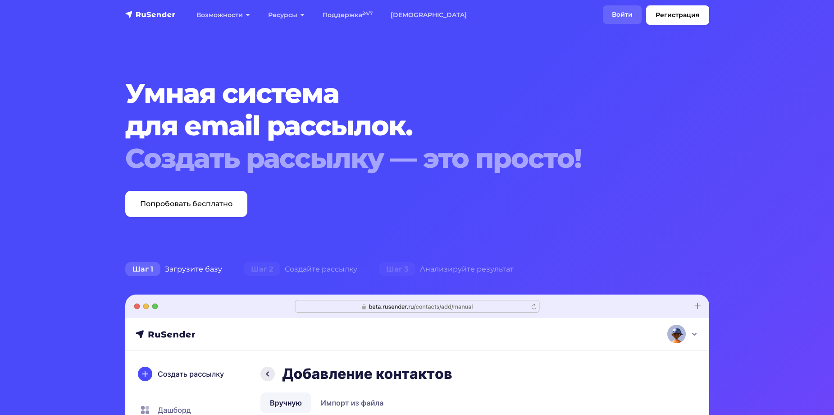
click at [623, 16] on link "Войти" at bounding box center [622, 14] width 39 height 18
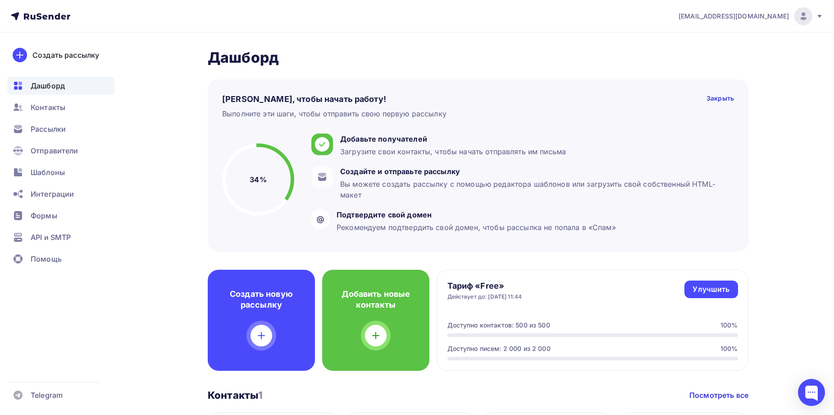
drag, startPoint x: 156, startPoint y: 243, endPoint x: 55, endPoint y: 139, distance: 145.1
click at [154, 239] on div "Дашборд Дашборд Пару шагов, чтобы начать работу! Закрыть Выполните эти шаги, чт…" at bounding box center [417, 387] width 739 height 711
click at [132, 106] on div "Дашборд Дашборд Пару шагов, чтобы начать работу! Закрыть Выполните эти шаги, чт…" at bounding box center [417, 387] width 739 height 711
drag, startPoint x: 546, startPoint y: 66, endPoint x: 523, endPoint y: 73, distance: 24.0
click at [544, 66] on h2 "Дашборд" at bounding box center [478, 58] width 541 height 18
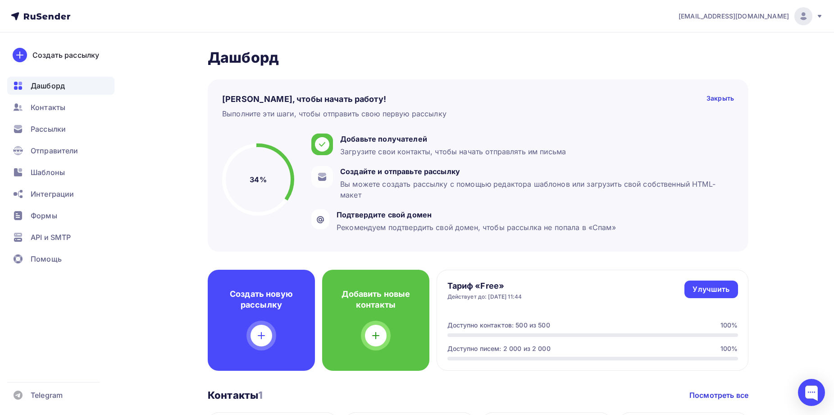
click at [810, 12] on div at bounding box center [804, 16] width 18 height 18
click at [777, 290] on div "Дашборд Дашборд Пару шагов, чтобы начать работу! Закрыть Выполните эти шаги, чт…" at bounding box center [417, 387] width 739 height 711
click at [805, 394] on div at bounding box center [811, 392] width 27 height 27
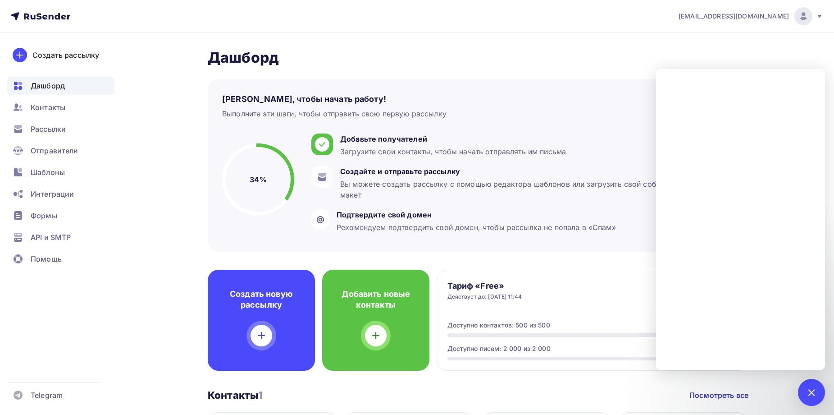
click at [527, 90] on div "Пару шагов, чтобы начать работу! Закрыть Выполните эти шаги, чтобы отправить св…" at bounding box center [478, 165] width 541 height 172
click at [628, 60] on h2 "Дашборд" at bounding box center [478, 58] width 541 height 18
click at [815, 393] on div at bounding box center [812, 392] width 12 height 12
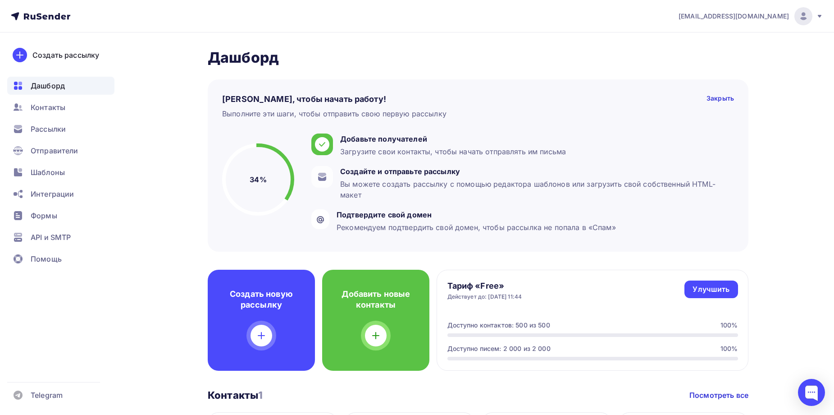
drag, startPoint x: 157, startPoint y: 283, endPoint x: 140, endPoint y: 248, distance: 39.1
click at [154, 279] on div "Дашборд Дашборд Пару шагов, чтобы начать работу! Закрыть Выполните эти шаги, чт…" at bounding box center [417, 387] width 739 height 711
click at [58, 217] on div "Формы" at bounding box center [60, 215] width 107 height 18
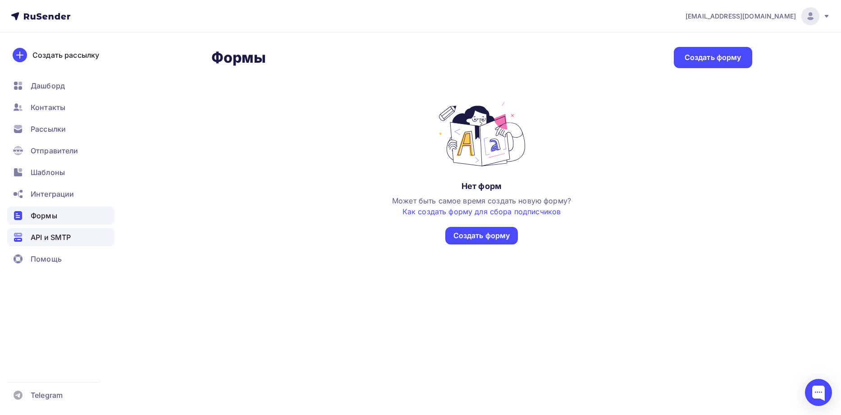
click at [54, 240] on span "API и SMTP" at bounding box center [51, 237] width 40 height 11
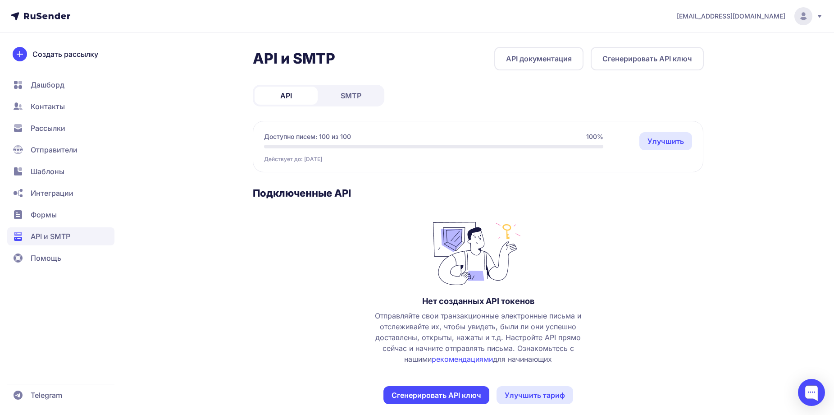
click at [44, 263] on span "Помощь" at bounding box center [60, 258] width 107 height 18
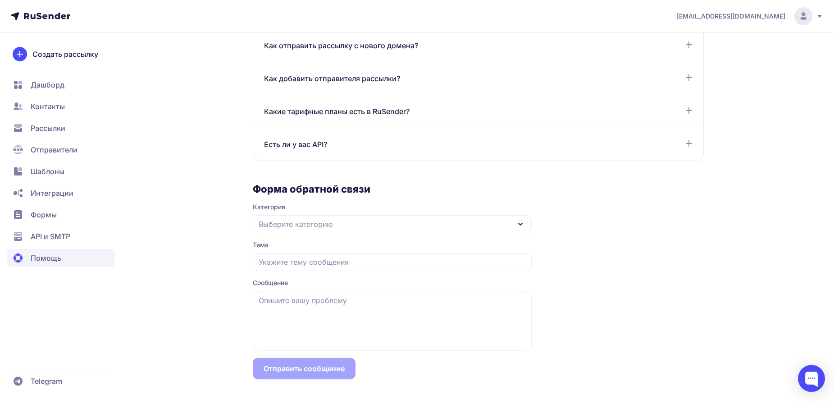
scroll to position [252, 0]
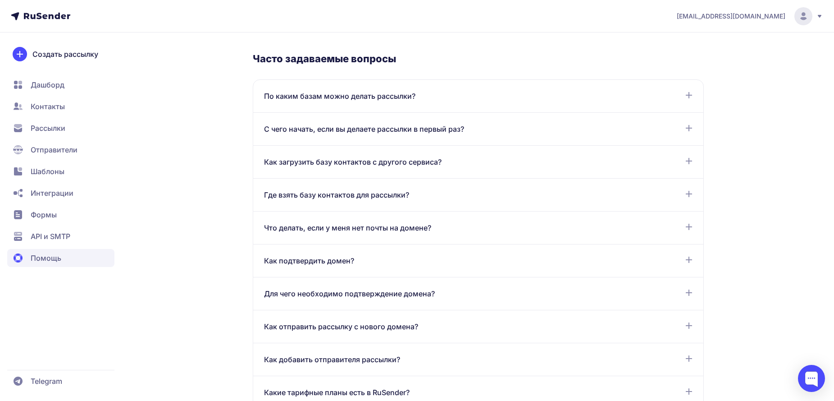
click at [152, 78] on div "Помощь База знаний Инструкции о том, как создавать и настраивать рассылки и мно…" at bounding box center [417, 237] width 649 height 887
click at [40, 103] on span "Контакты" at bounding box center [48, 106] width 34 height 11
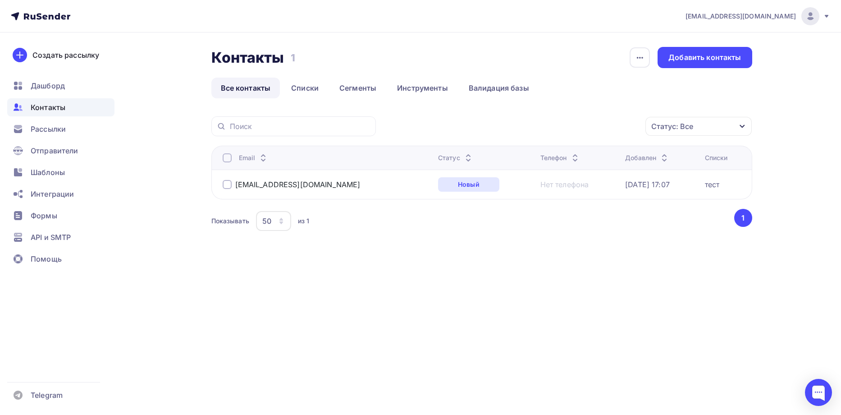
click at [457, 272] on div "Контакты Контакты 1 1 История импорта Добавить контакты Все контакты Списки Сег…" at bounding box center [420, 161] width 739 height 259
click at [35, 78] on div "Дашборд" at bounding box center [60, 86] width 107 height 18
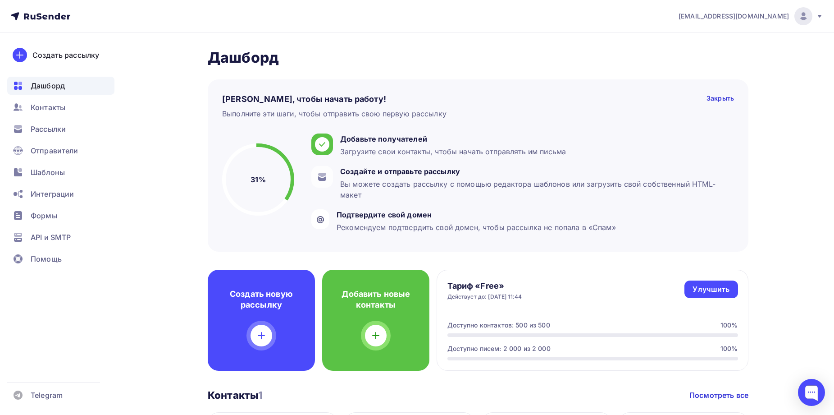
drag, startPoint x: 163, startPoint y: 177, endPoint x: 168, endPoint y: 176, distance: 5.5
click at [164, 177] on div "Дашборд Дашборд Пару шагов, чтобы начать работу! Закрыть Выполните эти шаги, чт…" at bounding box center [417, 387] width 739 height 711
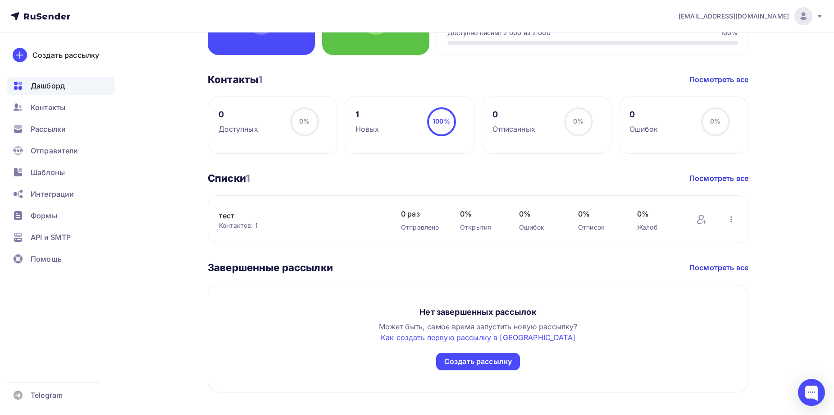
scroll to position [329, 0]
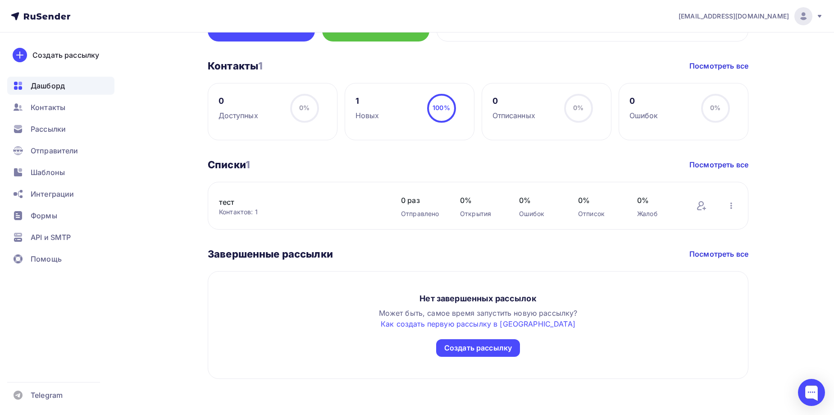
click at [231, 202] on link "тест" at bounding box center [295, 202] width 153 height 11
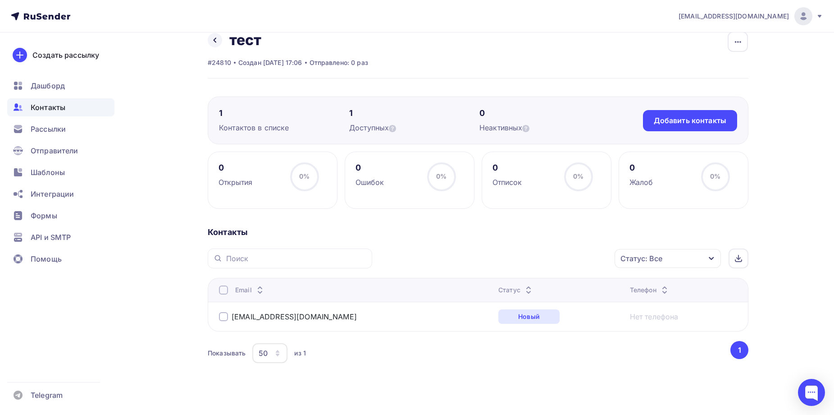
scroll to position [24, 0]
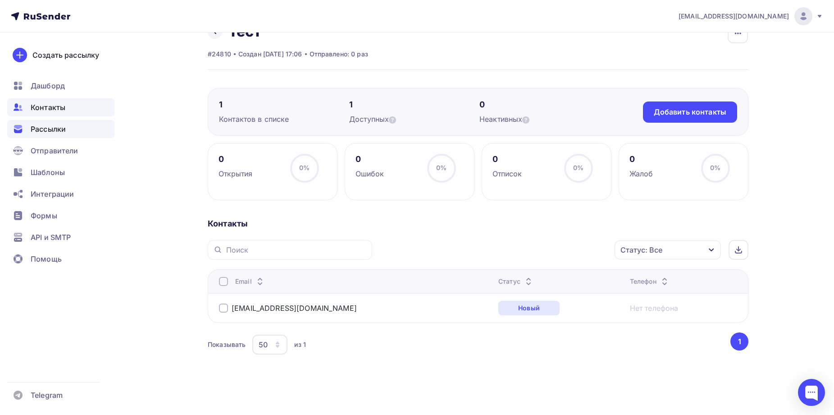
click at [54, 133] on span "Рассылки" at bounding box center [48, 129] width 35 height 11
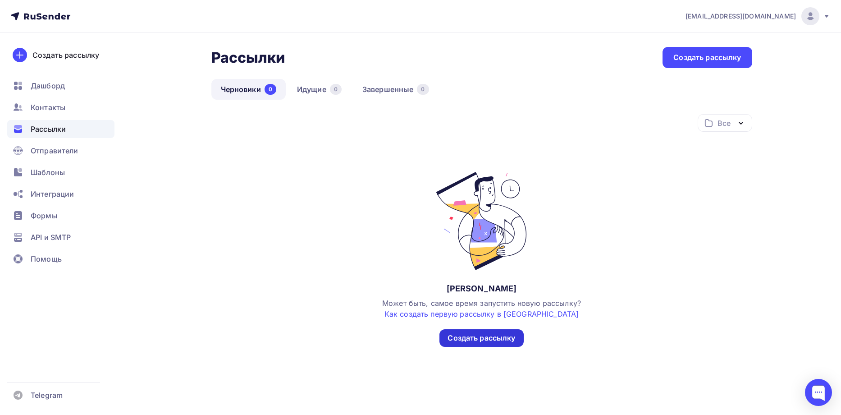
click at [472, 337] on div "Создать рассылку" at bounding box center [482, 338] width 68 height 10
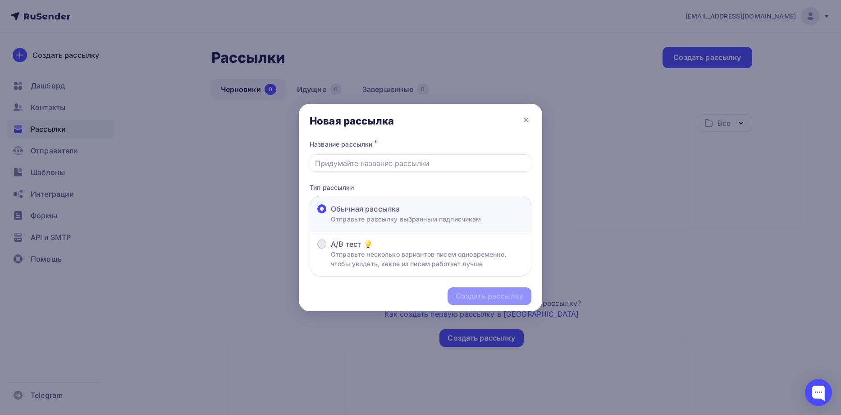
click at [407, 265] on p "Отправьте несколько вариантов писем одновременно, чтобы увидеть, какое из писем…" at bounding box center [427, 258] width 193 height 19
click at [331, 249] on input "A/B тест Отправьте несколько вариантов писем одновременно, чтобы увидеть, какое…" at bounding box center [331, 249] width 0 height 0
click at [396, 220] on p "Отправьте рассылку выбранным подписчикам" at bounding box center [406, 218] width 151 height 9
click at [331, 214] on input "Обычная рассылка Отправьте рассылку выбранным подписчикам" at bounding box center [331, 214] width 0 height 0
click at [375, 163] on input "text" at bounding box center [420, 163] width 211 height 11
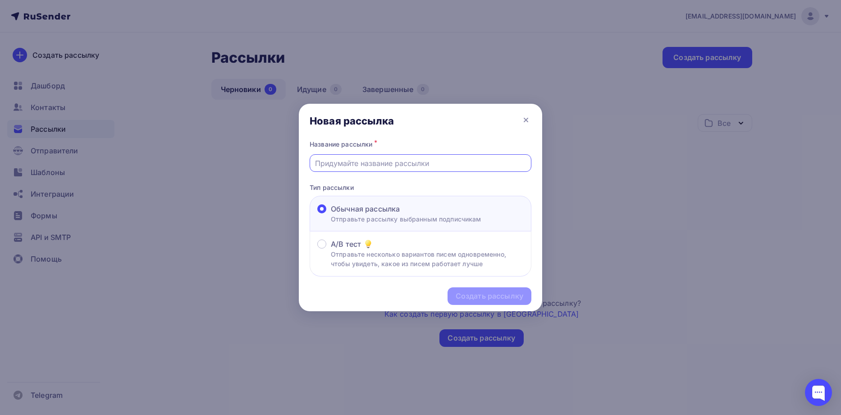
click at [359, 162] on input "text" at bounding box center [420, 163] width 211 height 11
type input "тест2"
click at [523, 292] on div "Создать рассылку" at bounding box center [490, 296] width 84 height 18
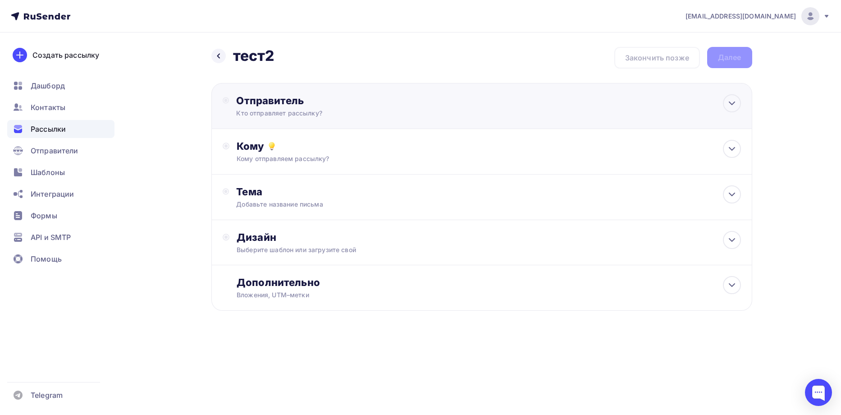
click at [336, 99] on div "Отправитель" at bounding box center [333, 100] width 195 height 13
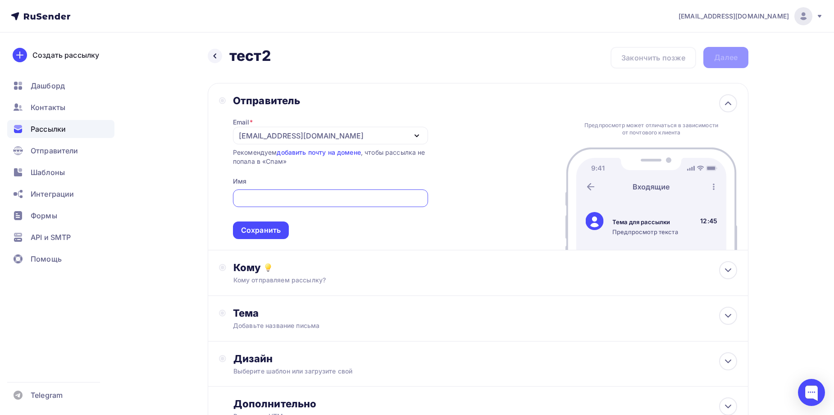
click at [309, 201] on input "text" at bounding box center [330, 198] width 185 height 11
type input "Т"
type input "Трансформатор ПРО"
click at [256, 235] on div "Сохранить" at bounding box center [261, 230] width 56 height 18
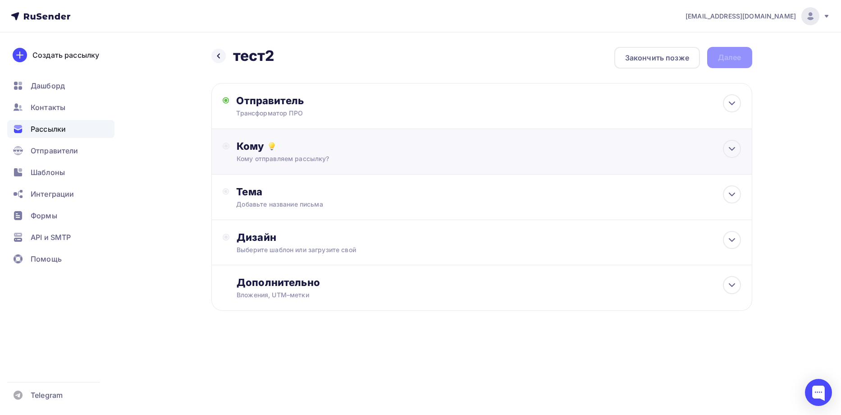
click at [285, 152] on div "Кому" at bounding box center [489, 146] width 504 height 13
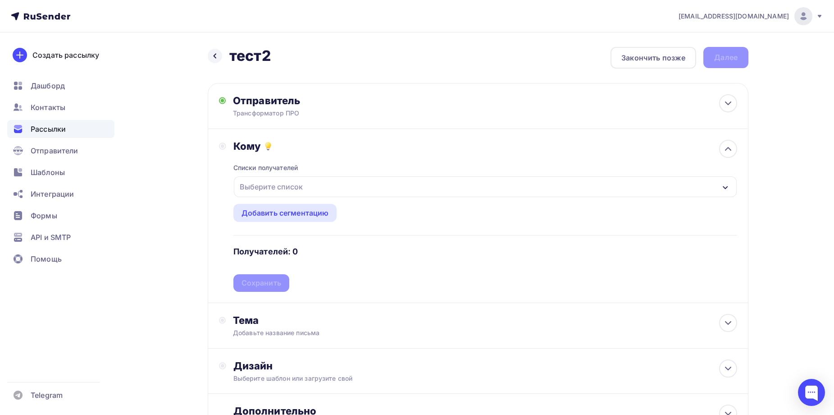
click at [299, 182] on div "Выберите список" at bounding box center [271, 187] width 70 height 16
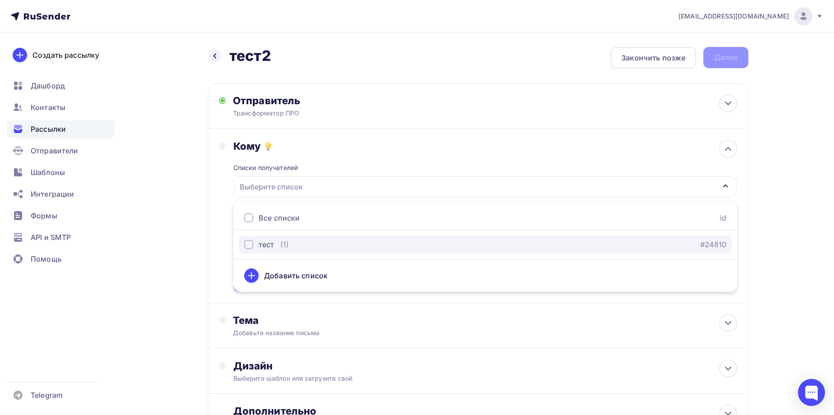
click at [249, 246] on div "button" at bounding box center [248, 244] width 9 height 9
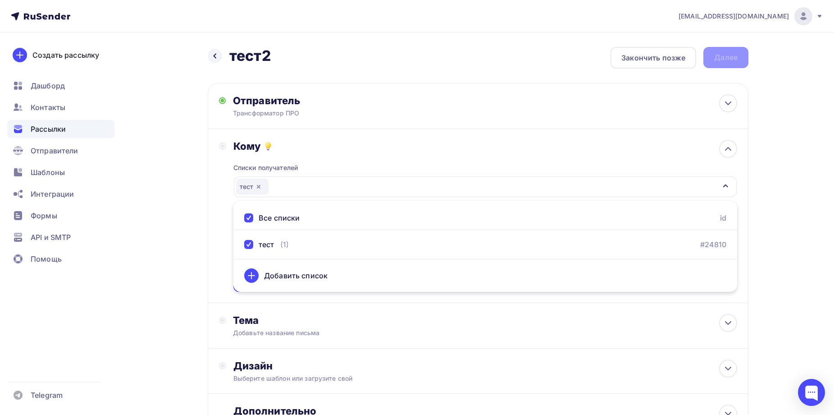
click at [175, 281] on div "Назад тест2 тест2 Закончить позже Далее Отправитель Трансформатор ПРО Email * r…" at bounding box center [417, 264] width 739 height 465
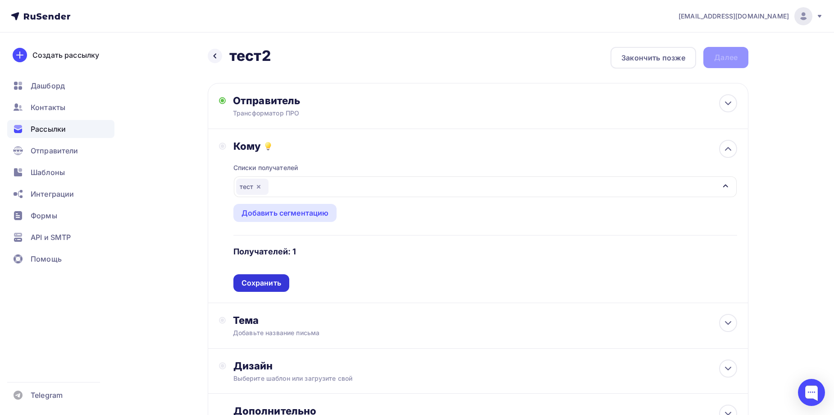
click at [267, 283] on div "Сохранить" at bounding box center [262, 283] width 40 height 10
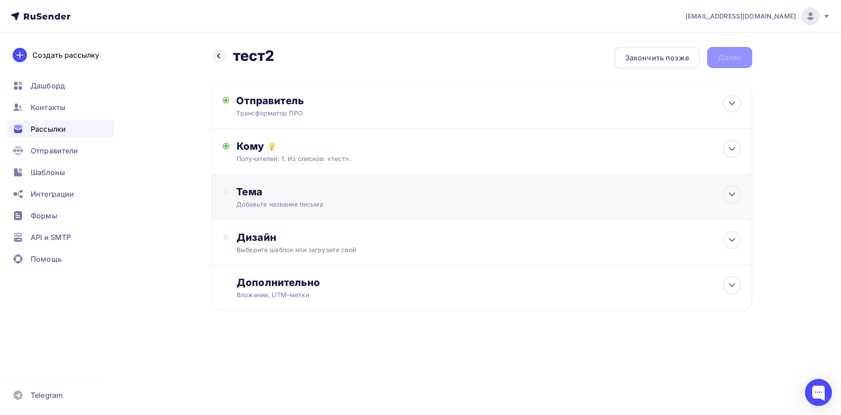
click at [280, 203] on div "Добавьте название письма" at bounding box center [316, 204] width 160 height 9
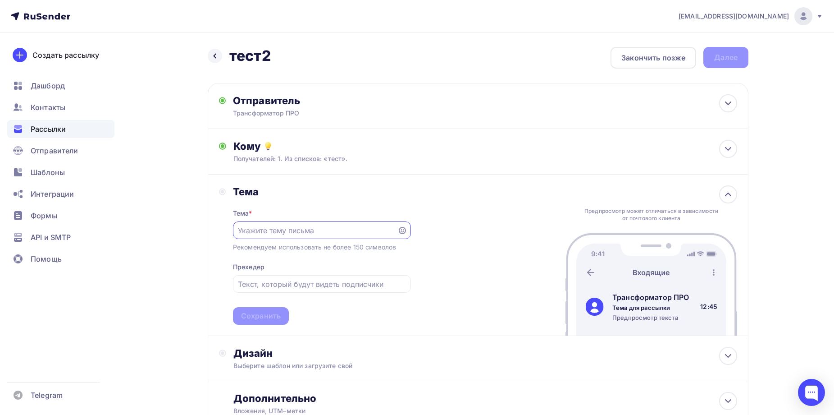
click at [289, 235] on input "text" at bounding box center [315, 230] width 154 height 11
click at [349, 233] on input "text" at bounding box center [315, 230] width 154 height 11
type input "П"
type input "У"
type input "у"
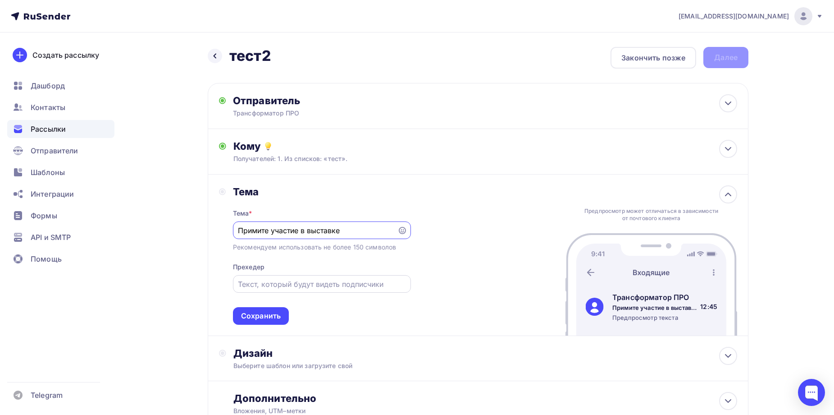
type input "Примите участие в выставке"
click at [320, 275] on div at bounding box center [322, 284] width 178 height 18
click at [328, 291] on div at bounding box center [322, 284] width 178 height 18
click at [426, 275] on div "Тема Тема * Примите участие в выставке Рекомендуем использовать не более 150 си…" at bounding box center [478, 254] width 541 height 161
click at [325, 289] on div at bounding box center [322, 284] width 178 height 18
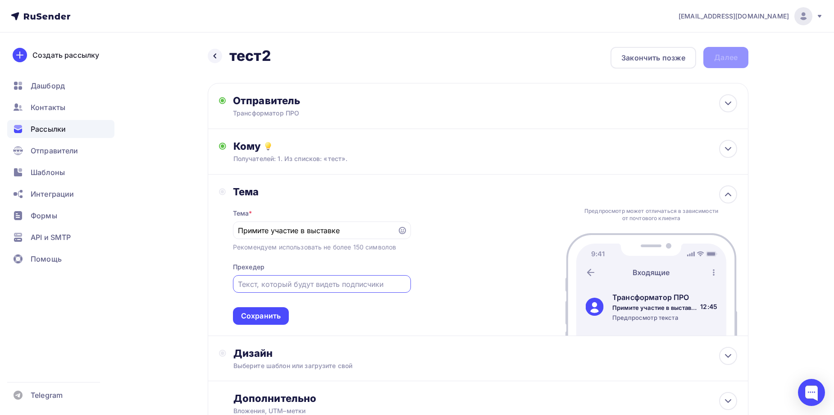
click at [326, 285] on input "text" at bounding box center [322, 284] width 168 height 11
type input "В"
type input "Два формата полностью забронированы"
click at [275, 322] on div "Сохранить" at bounding box center [261, 316] width 56 height 18
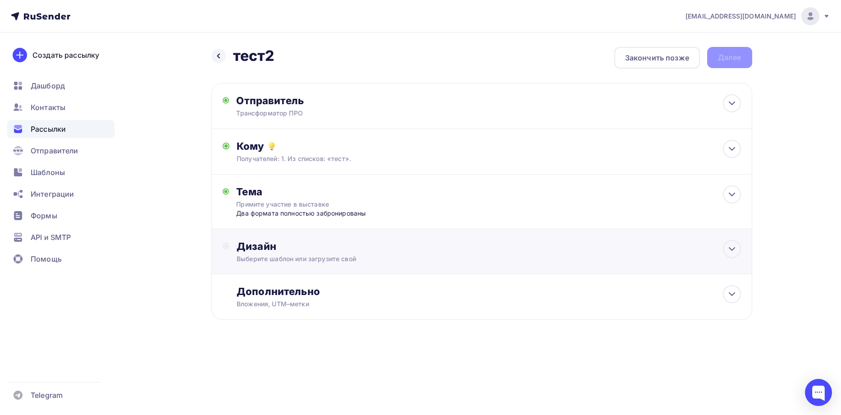
click at [317, 238] on div "Дизайн Выберите шаблон или загрузите свой" at bounding box center [481, 251] width 541 height 45
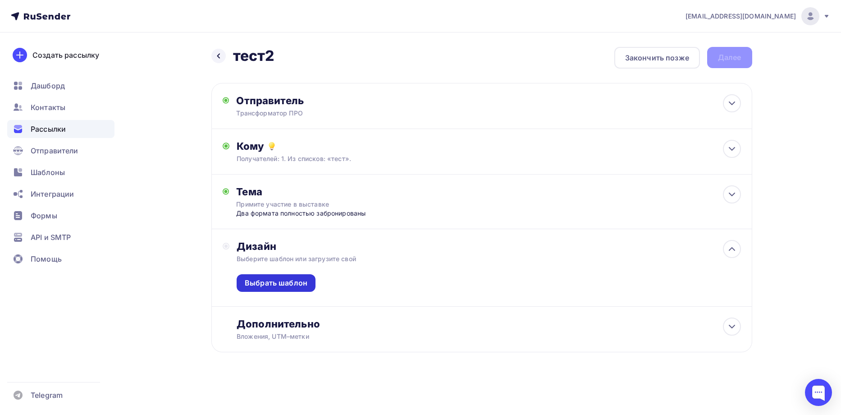
click at [279, 281] on div "Выбрать шаблон" at bounding box center [276, 283] width 63 height 10
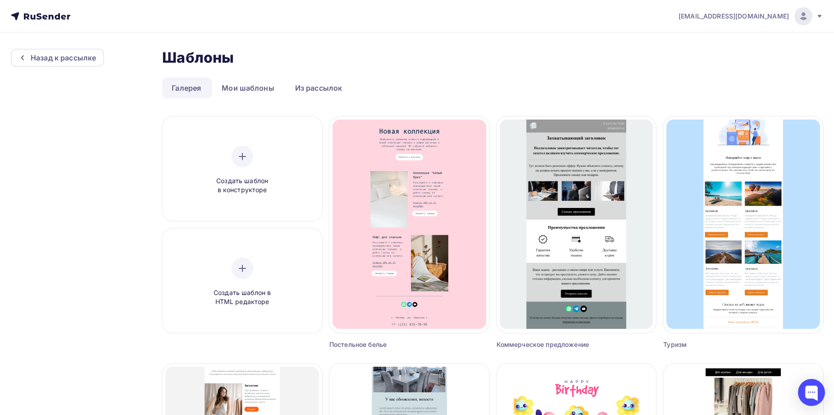
click at [498, 78] on ul "Галерея Мои шаблоны Из рассылок" at bounding box center [492, 88] width 661 height 21
click at [247, 91] on link "Мои шаблоны" at bounding box center [248, 88] width 72 height 21
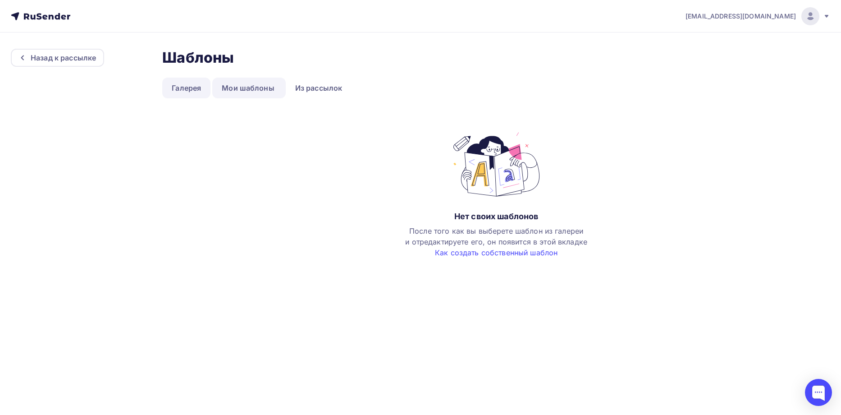
click at [179, 88] on link "Галерея" at bounding box center [186, 88] width 48 height 21
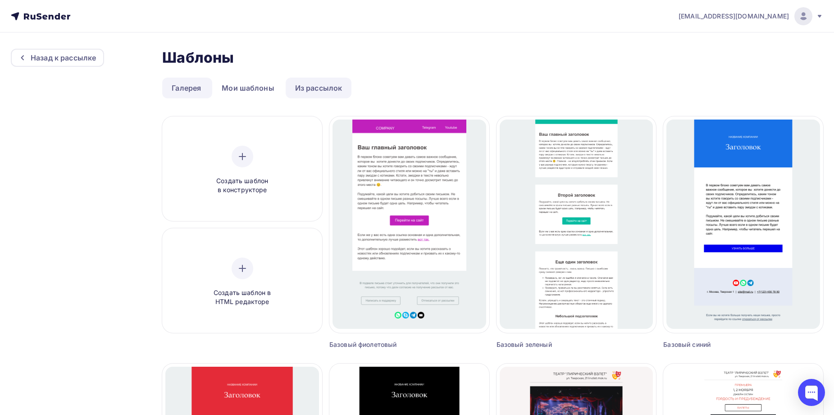
click at [313, 86] on link "Из рассылок" at bounding box center [319, 88] width 66 height 21
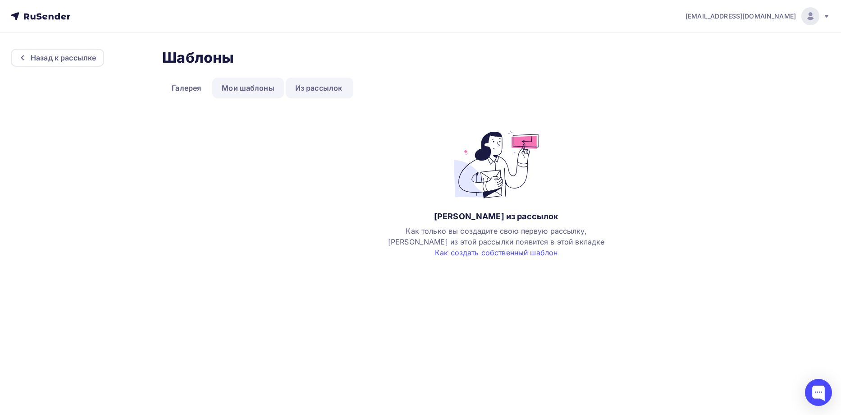
click at [264, 92] on link "Мои шаблоны" at bounding box center [248, 88] width 72 height 21
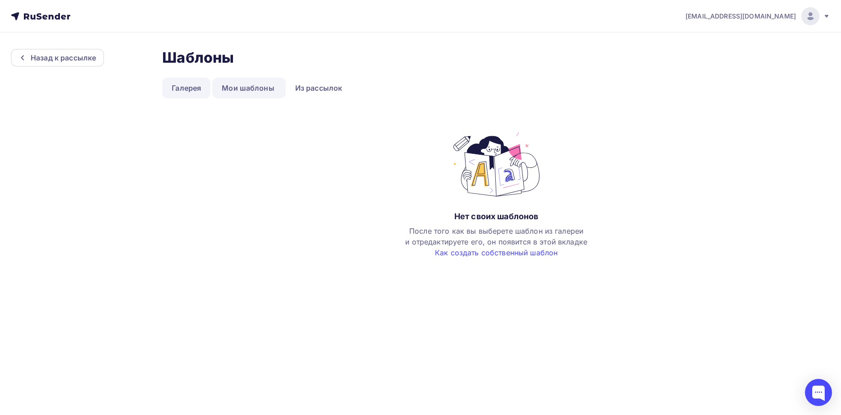
click at [189, 92] on link "Галерея" at bounding box center [186, 88] width 48 height 21
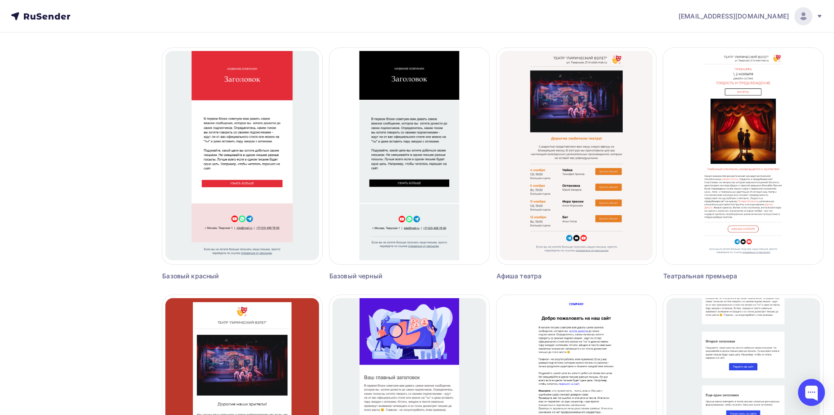
scroll to position [510, 0]
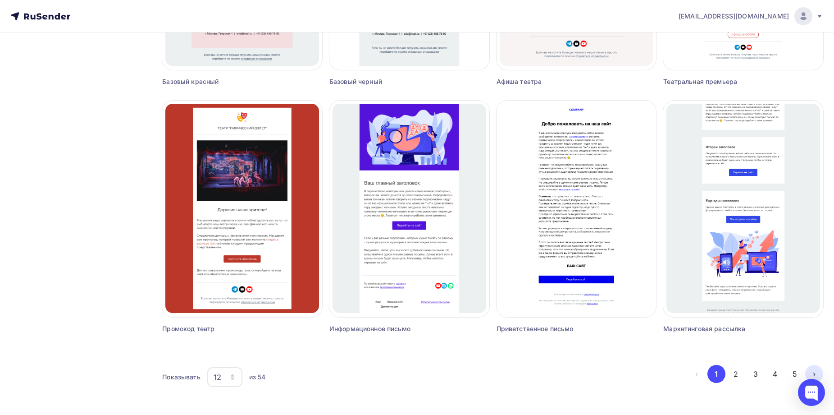
click at [820, 370] on button "›" at bounding box center [815, 374] width 18 height 18
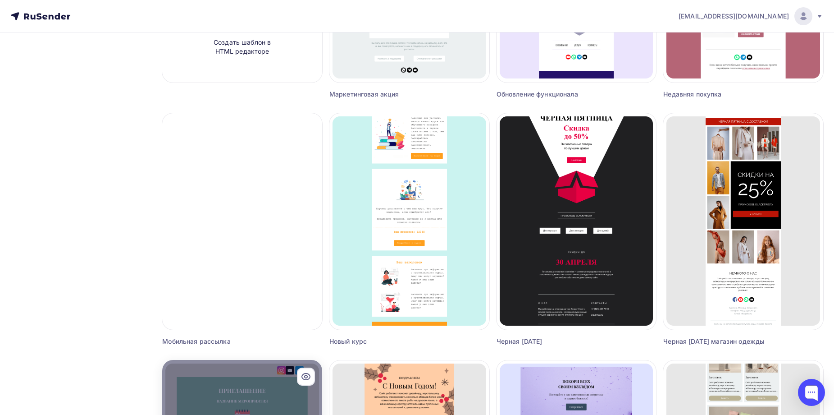
scroll to position [375, 0]
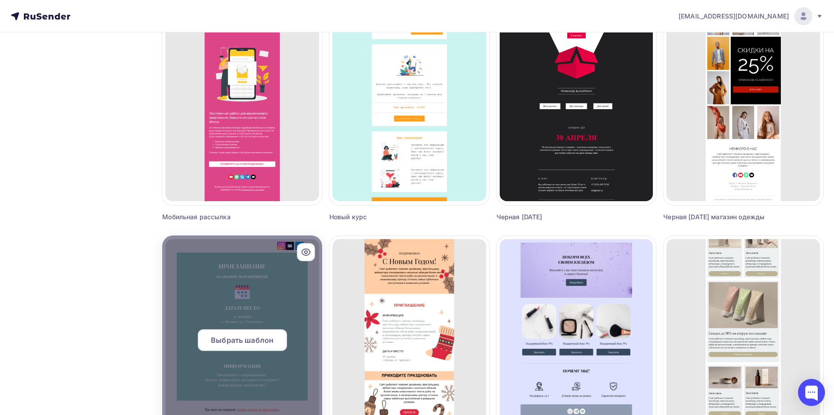
click at [245, 289] on div at bounding box center [242, 343] width 160 height 216
click at [229, 337] on span "Выбрать шаблон" at bounding box center [242, 340] width 63 height 11
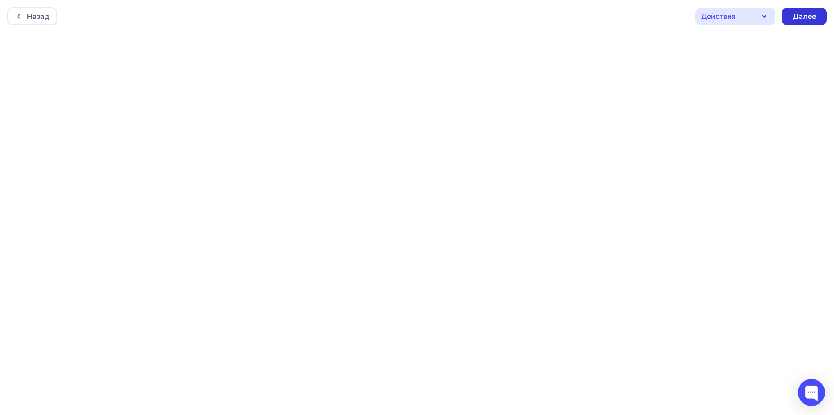
click at [788, 17] on div "Далее" at bounding box center [804, 17] width 45 height 18
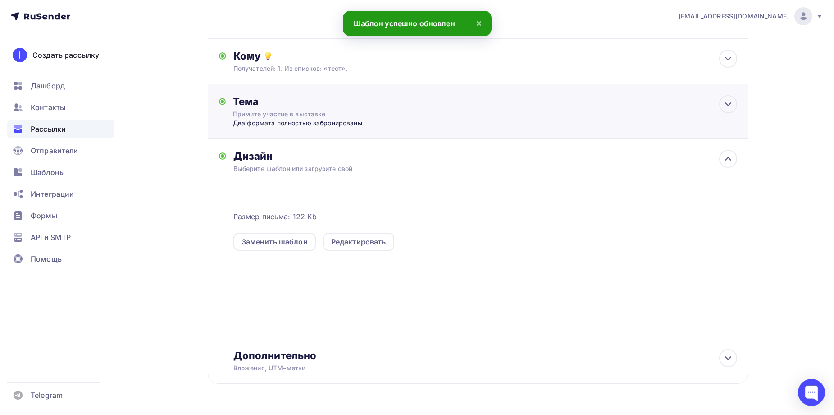
scroll to position [117, 0]
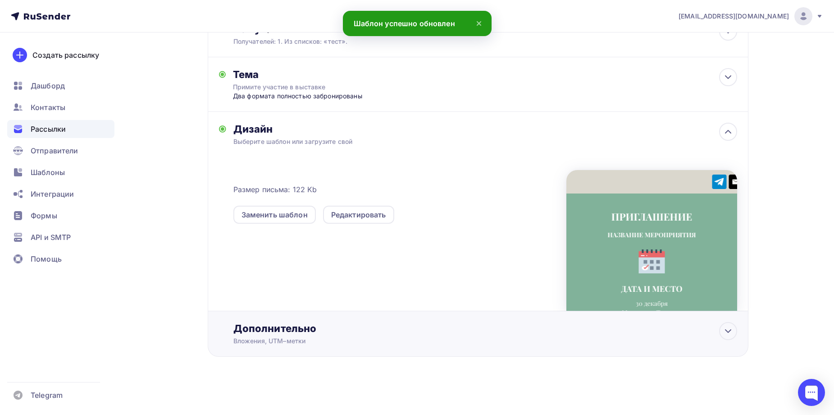
click at [427, 345] on div "Вложения, UTM–метки" at bounding box center [461, 340] width 454 height 9
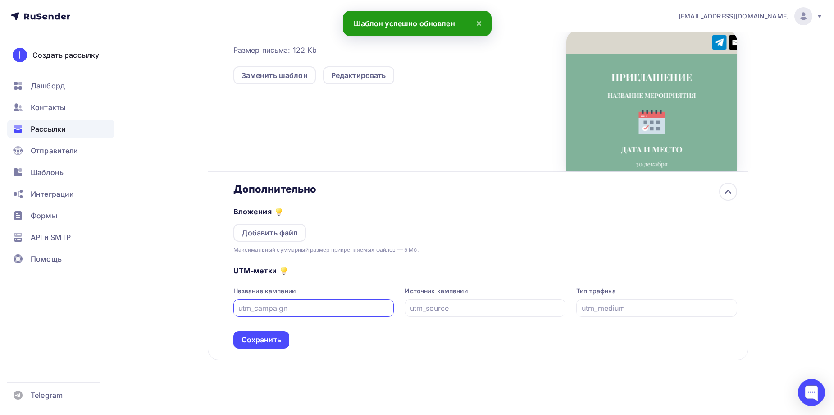
scroll to position [260, 0]
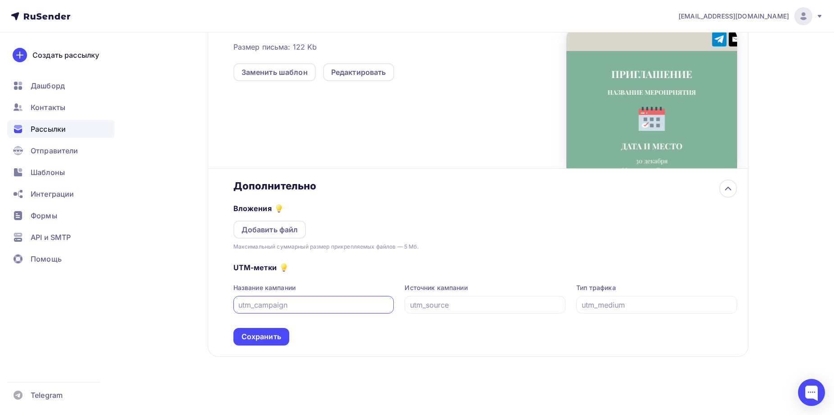
click at [355, 187] on div "Дополнительно" at bounding box center [486, 185] width 504 height 13
click at [724, 190] on icon at bounding box center [728, 188] width 11 height 11
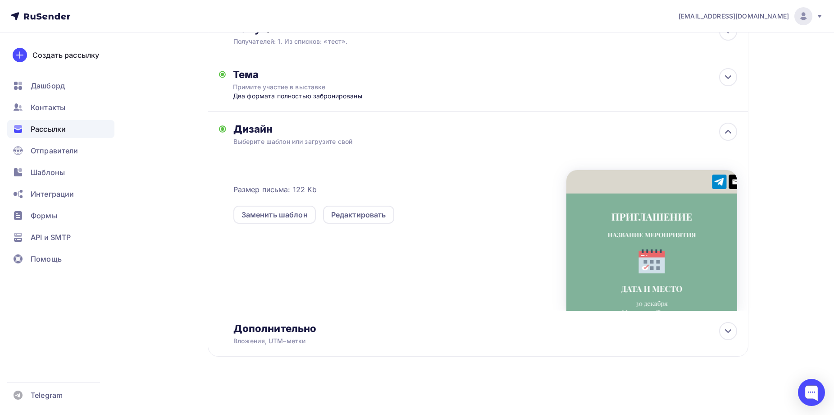
scroll to position [117, 0]
click at [779, 247] on div "Назад тест2 тест2 Закончить позже Далее Отправитель Трансформатор ПРО Email * r…" at bounding box center [417, 165] width 739 height 500
click at [353, 211] on div "Редактировать" at bounding box center [358, 214] width 55 height 11
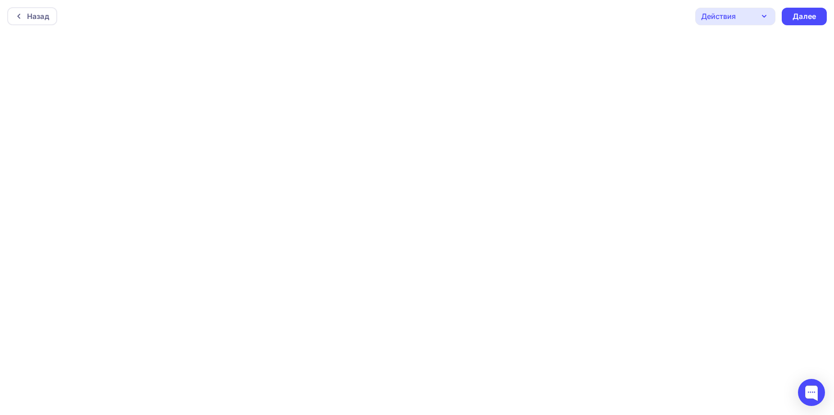
click at [737, 9] on div "Действия" at bounding box center [736, 17] width 80 height 18
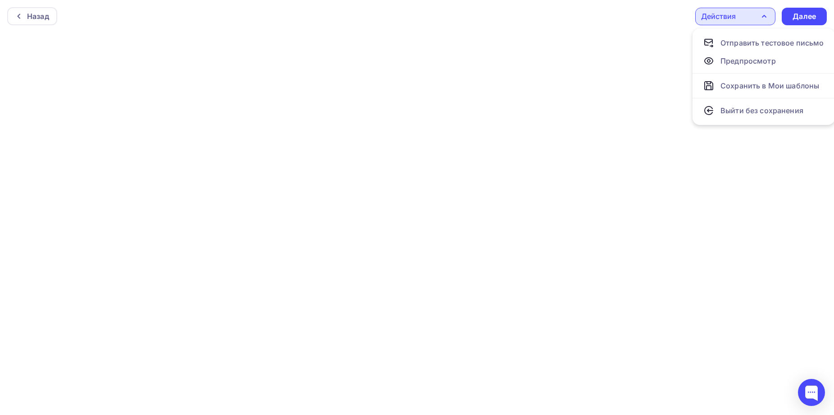
click at [761, 15] on icon "button" at bounding box center [764, 16] width 11 height 11
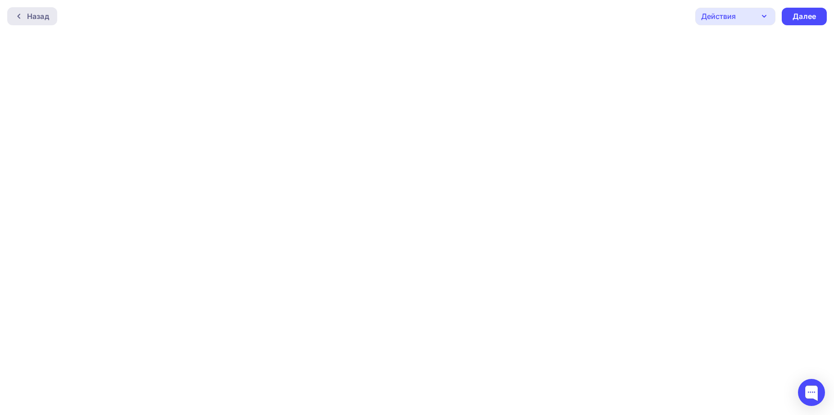
click at [14, 13] on div "Назад" at bounding box center [32, 16] width 50 height 18
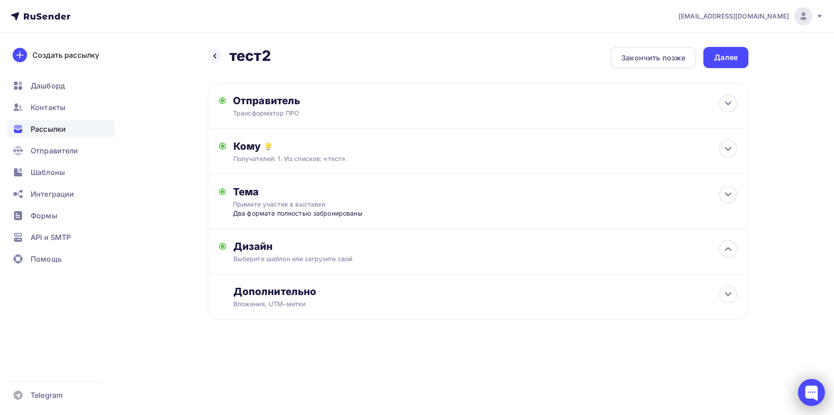
click at [810, 394] on div at bounding box center [811, 392] width 27 height 27
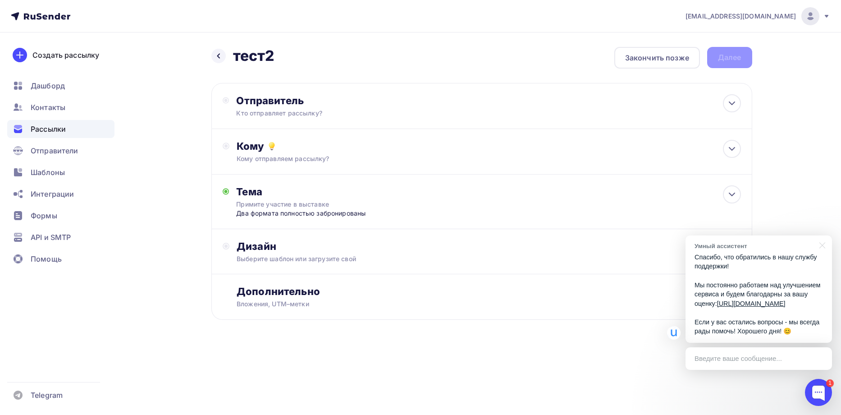
click at [802, 125] on div "[EMAIL_ADDRESS][DOMAIN_NAME] Аккаунт Тарифы Выйти Создать рассылку [GEOGRAPHIC_…" at bounding box center [420, 189] width 841 height 378
click at [799, 142] on div "[EMAIL_ADDRESS][DOMAIN_NAME] Аккаунт Тарифы Выйти Создать рассылку [GEOGRAPHIC_…" at bounding box center [420, 189] width 841 height 378
click at [819, 235] on div at bounding box center [821, 244] width 23 height 18
click at [820, 194] on div "[EMAIL_ADDRESS][DOMAIN_NAME] Аккаунт Тарифы Выйти Создать рассылку [GEOGRAPHIC_…" at bounding box center [420, 189] width 841 height 378
